Goal: Task Accomplishment & Management: Manage account settings

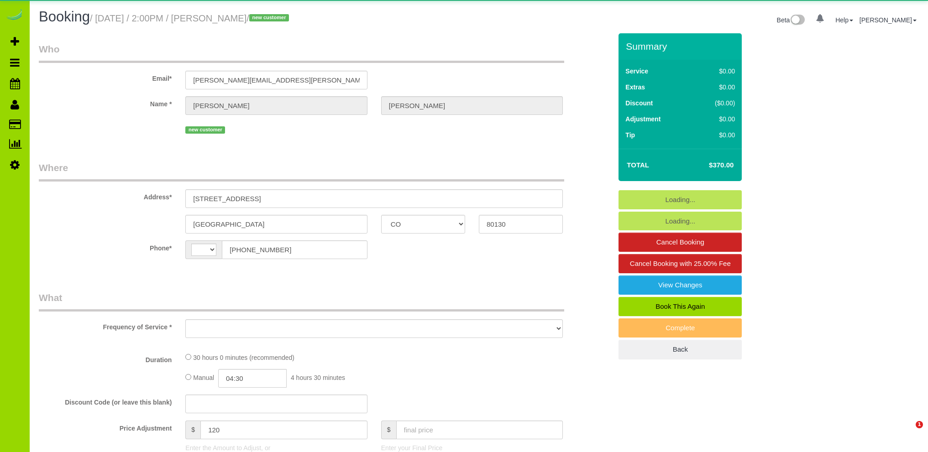
select select "CO"
select select "string:[GEOGRAPHIC_DATA]"
select select "object:1071"
select select "6"
select select "number:5"
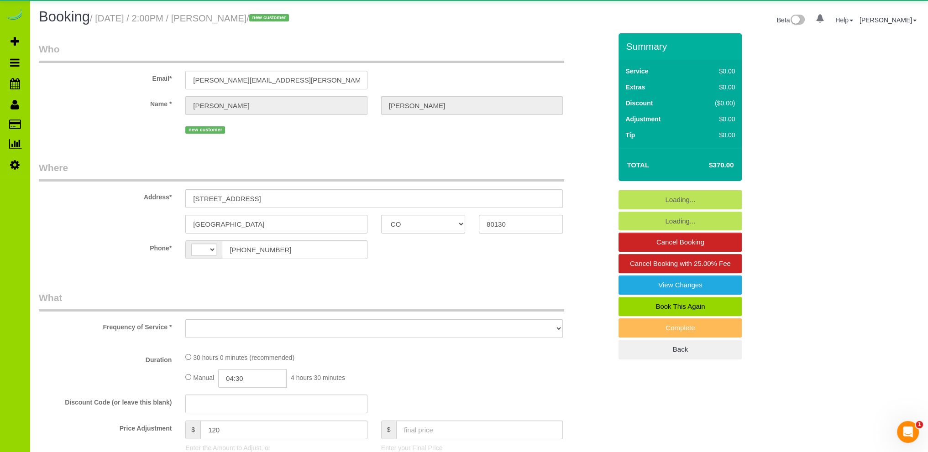
select select "number:14"
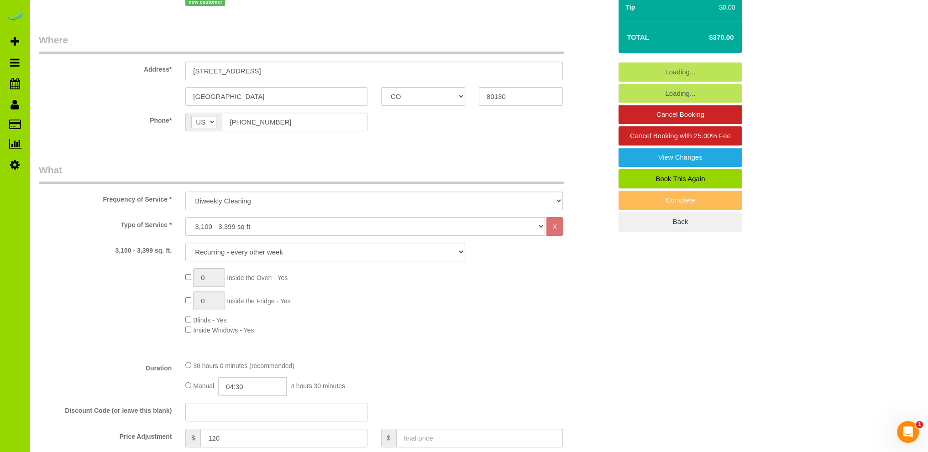
scroll to position [548, 0]
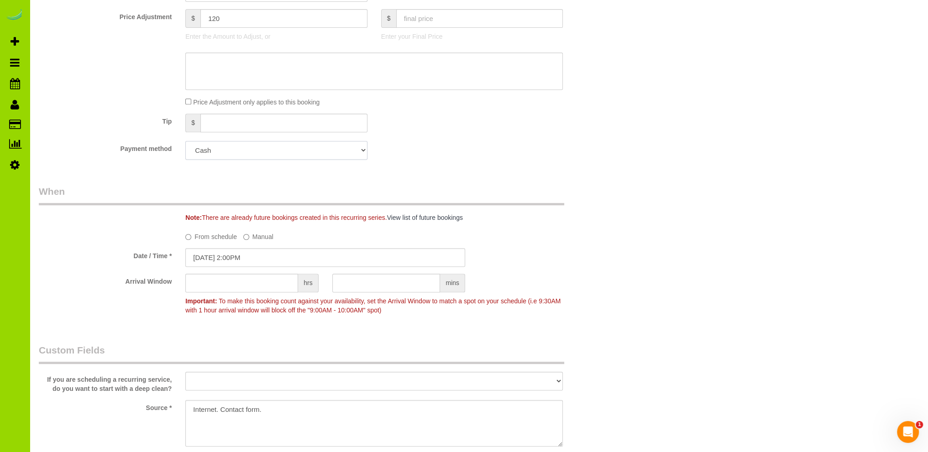
drag, startPoint x: 360, startPoint y: 149, endPoint x: 371, endPoint y: 148, distance: 11.0
click at [360, 149] on select "Add Credit Card Cash Check Paypal" at bounding box center [276, 150] width 182 height 19
click at [473, 143] on div "Payment method Add Credit Card Cash Check Paypal" at bounding box center [325, 150] width 586 height 19
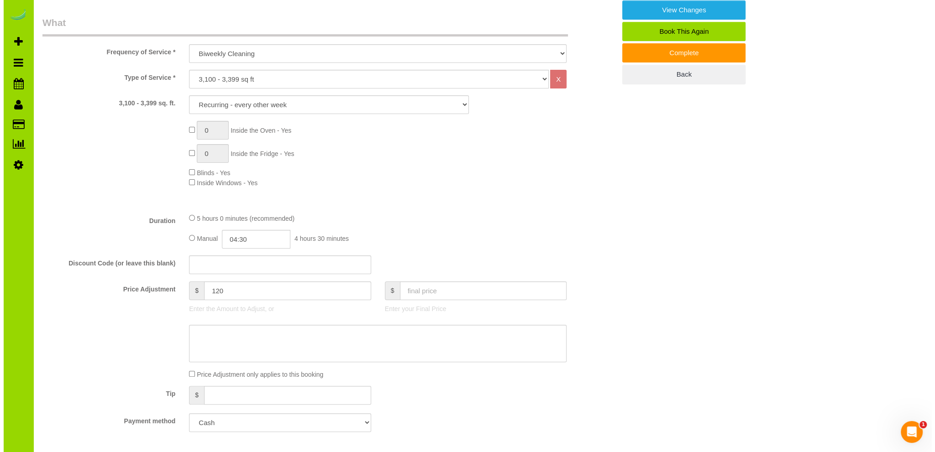
scroll to position [91, 0]
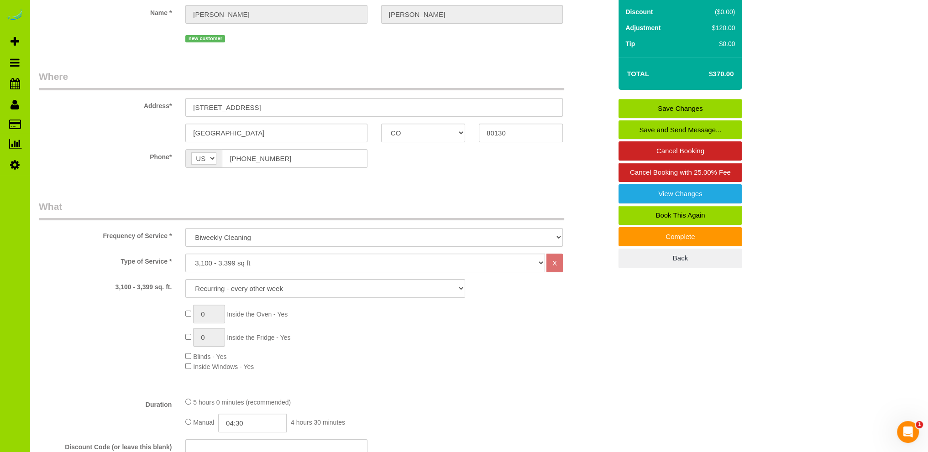
click at [665, 128] on link "Save and Send Message..." at bounding box center [679, 129] width 123 height 19
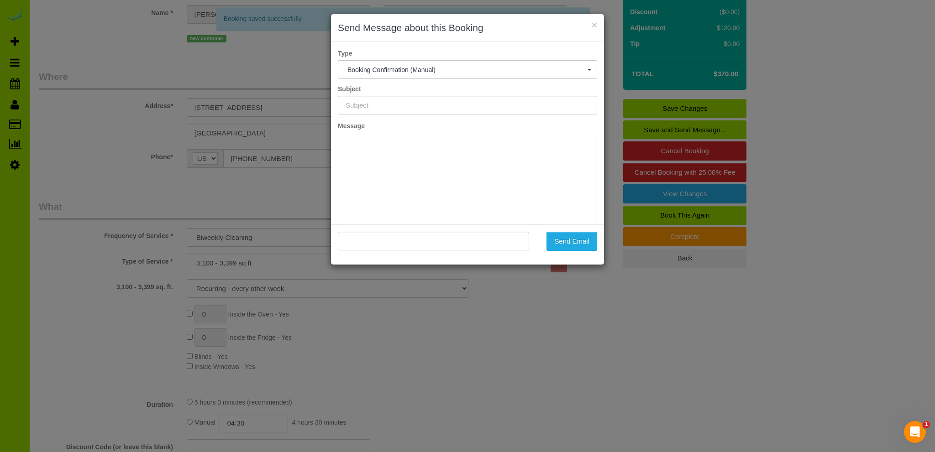
type input "Booking Confirmed - Please add your credit card"
type input ""[PERSON_NAME]" <[PERSON_NAME][EMAIL_ADDRESS][PERSON_NAME][DOMAIN_NAME]>"
click at [409, 104] on input "Booking Confirmed - Please add your credit card" at bounding box center [467, 105] width 259 height 19
type input "Please add your credit card"
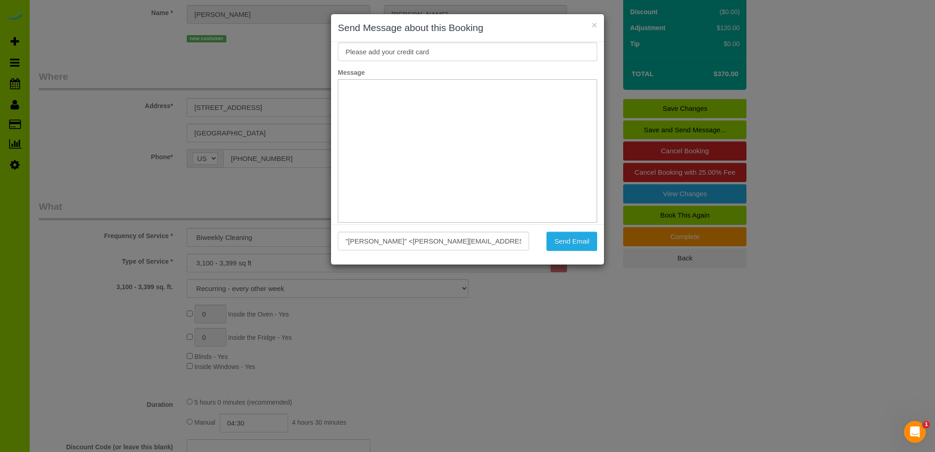
scroll to position [52, 0]
click at [566, 236] on button "Send Email" at bounding box center [571, 241] width 51 height 19
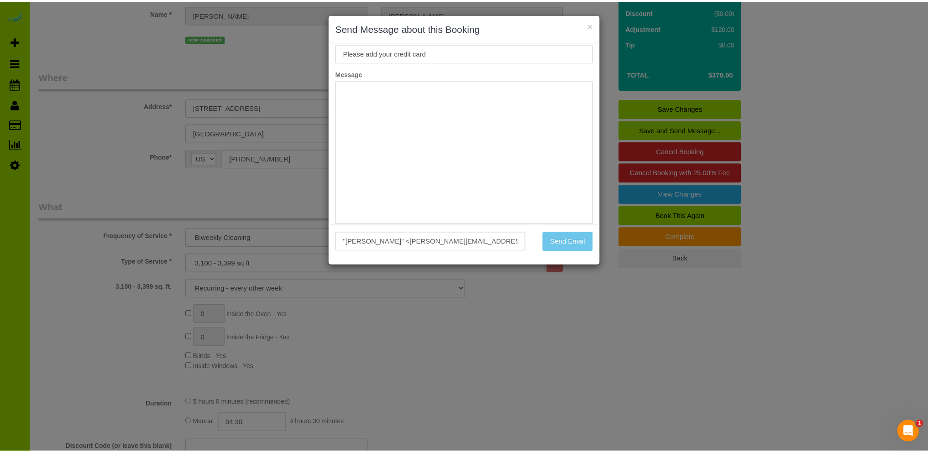
scroll to position [124, 0]
